Goal: Information Seeking & Learning: Find specific page/section

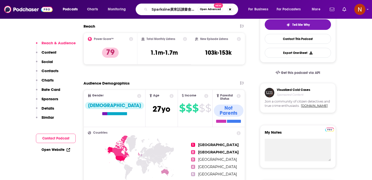
scroll to position [0, 34]
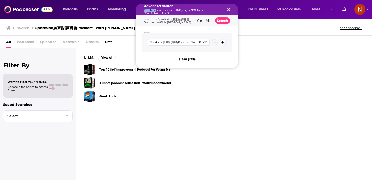
click at [155, 11] on p "Combine searches with AND, OR, or NOT to narrow results. Learn More" at bounding box center [183, 11] width 78 height 5
click at [198, 43] on input "Sparksine廣東話讀書會Podcast --With [PERSON_NAME]" at bounding box center [179, 42] width 62 height 7
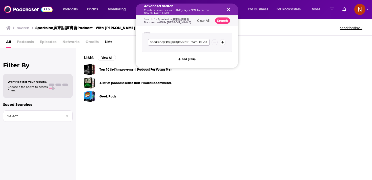
paste input "قصة مع [PERSON_NAME]"
type input "قصة مع [PERSON_NAME]"
click at [221, 20] on button "Search" at bounding box center [222, 20] width 15 height 6
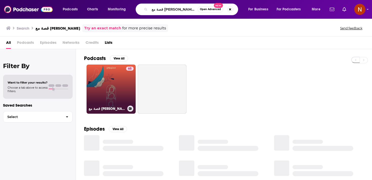
click at [116, 87] on link "65 قصة مع [PERSON_NAME]" at bounding box center [111, 89] width 49 height 49
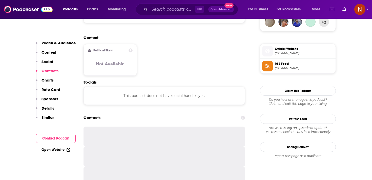
scroll to position [377, 0]
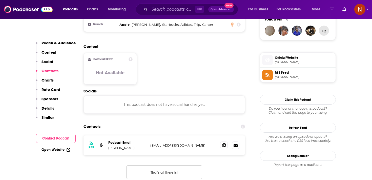
click at [279, 80] on span "RSS Feed [DOMAIN_NAME]" at bounding box center [303, 75] width 61 height 10
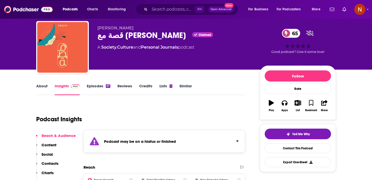
scroll to position [0, 0]
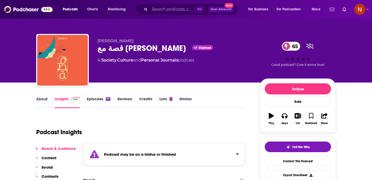
click at [120, 48] on div "قصة مع [PERSON_NAME] 65" at bounding box center [175, 48] width 154 height 10
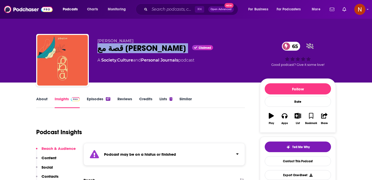
click at [120, 48] on div "قصة مع [PERSON_NAME] 65" at bounding box center [175, 48] width 154 height 10
copy div "قصة مع [PERSON_NAME]"
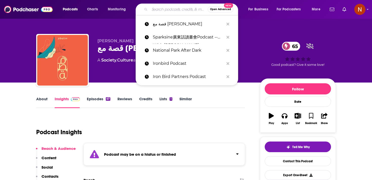
click at [157, 11] on input "Search podcasts, credits, & more..." at bounding box center [179, 9] width 58 height 8
paste input "سوق الزل"
type input "سوق الزل"
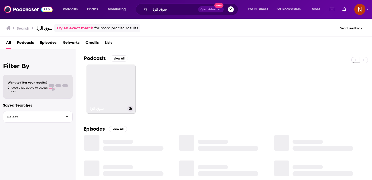
click at [116, 85] on link "سوق الزل" at bounding box center [111, 89] width 49 height 49
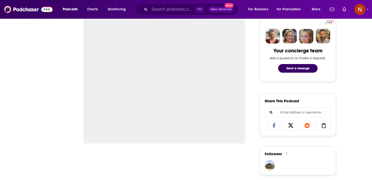
scroll to position [335, 0]
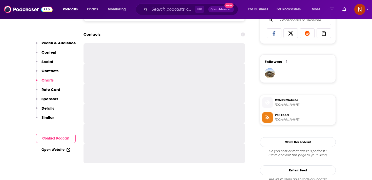
click at [303, 120] on span "[DOMAIN_NAME]" at bounding box center [304, 120] width 59 height 4
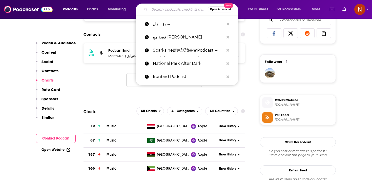
click at [163, 10] on input "Search podcasts, credits, & more..." at bounding box center [179, 9] width 58 height 8
paste input "سوق الزل"
type input "سوق الزل"
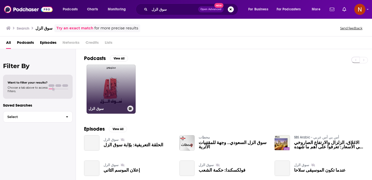
click at [122, 102] on link "سوق الزل" at bounding box center [111, 89] width 49 height 49
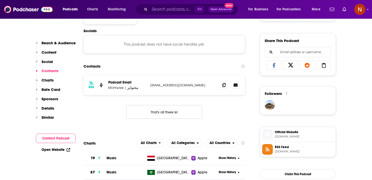
scroll to position [309, 0]
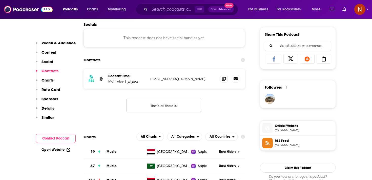
click at [294, 132] on span "[DOMAIN_NAME]" at bounding box center [304, 130] width 59 height 4
